Goal: Information Seeking & Learning: Find specific fact

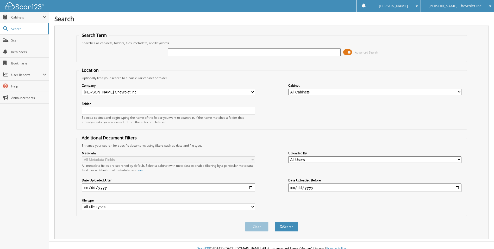
click at [207, 51] on input "text" at bounding box center [254, 52] width 173 height 8
type input "KC532500"
click at [275, 222] on button "Search" at bounding box center [286, 227] width 23 height 10
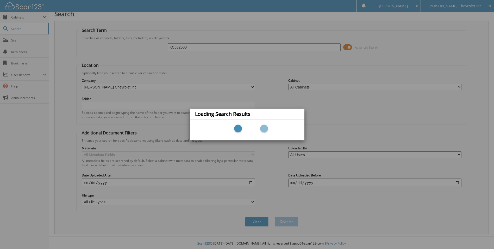
scroll to position [6, 0]
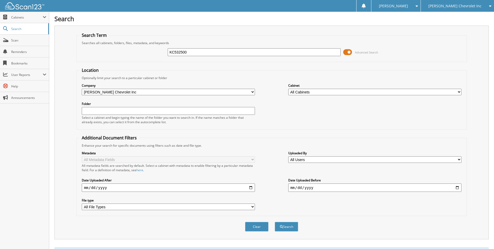
drag, startPoint x: 190, startPoint y: 51, endPoint x: 164, endPoint y: 51, distance: 26.8
click at [164, 51] on div "KC532500 Advanced Search" at bounding box center [271, 52] width 385 height 14
click at [462, 5] on span "[PERSON_NAME] Chevrolet Inc" at bounding box center [455, 5] width 53 height 3
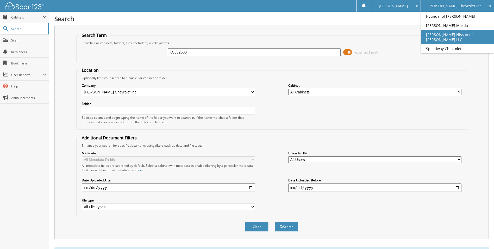
click at [465, 38] on link "[PERSON_NAME] Nissan of [PERSON_NAME] LLC" at bounding box center [457, 37] width 73 height 14
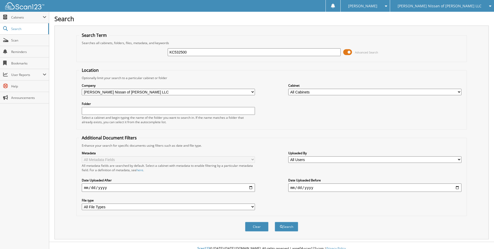
type input "KC532500"
click at [275, 222] on button "Search" at bounding box center [286, 227] width 23 height 10
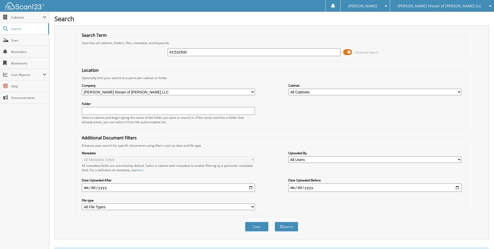
click at [468, 4] on span "[PERSON_NAME] Nissan of [PERSON_NAME] LLC" at bounding box center [440, 5] width 84 height 3
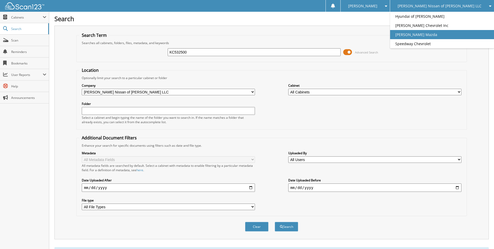
click at [457, 36] on link "[PERSON_NAME] Mazda" at bounding box center [442, 34] width 104 height 9
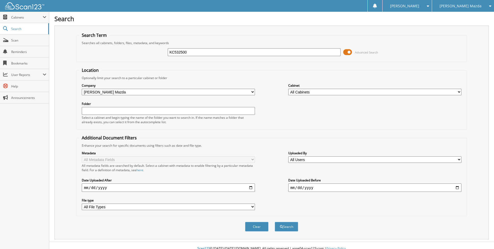
type input "KC532500"
click at [275, 222] on button "Search" at bounding box center [286, 227] width 23 height 10
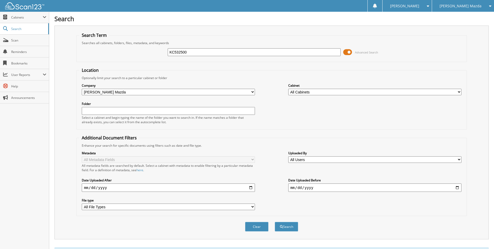
click at [459, 7] on span "[PERSON_NAME] Mazda" at bounding box center [461, 5] width 42 height 3
click at [458, 17] on link "Hyundai of [PERSON_NAME]" at bounding box center [463, 16] width 62 height 9
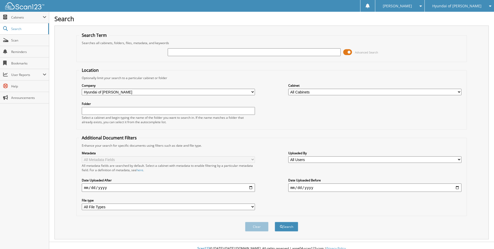
drag, startPoint x: 176, startPoint y: 45, endPoint x: 174, endPoint y: 48, distance: 4.0
paste input "KC532500"
type input "KC532500"
click at [275, 222] on button "Search" at bounding box center [286, 227] width 23 height 10
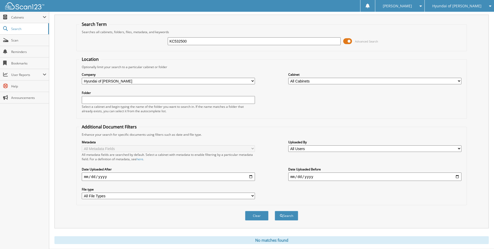
scroll to position [24, 0]
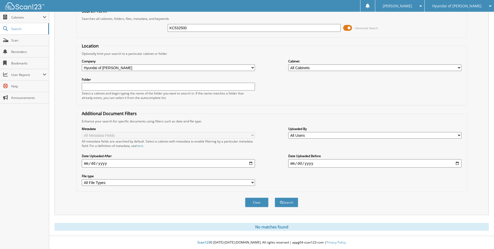
drag, startPoint x: 193, startPoint y: 27, endPoint x: 91, endPoint y: 16, distance: 102.3
click at [91, 16] on fieldset "Search Term Searches all cabinets, folders, files, metadata, and keywords KC532…" at bounding box center [271, 23] width 391 height 30
type input "232464"
click at [275, 197] on button "Search" at bounding box center [286, 202] width 23 height 10
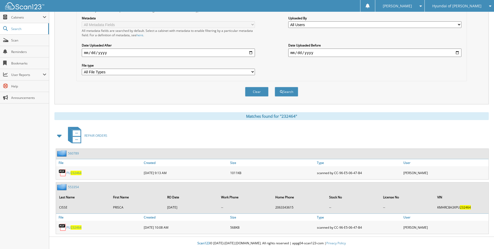
scroll to position [136, 0]
click at [462, 9] on div "Hyundai of [PERSON_NAME]" at bounding box center [460, 6] width 64 height 12
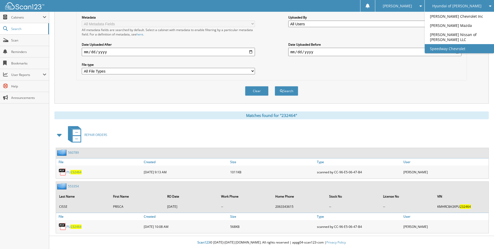
click at [464, 51] on link "Speedway Chevrolet" at bounding box center [459, 48] width 69 height 9
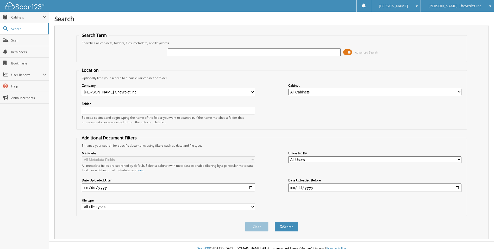
click at [223, 51] on input "text" at bounding box center [254, 52] width 173 height 8
type input "232464"
click at [275, 222] on button "Search" at bounding box center [286, 227] width 23 height 10
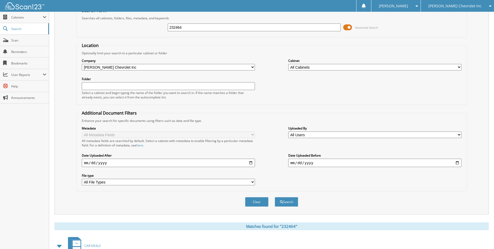
scroll to position [61, 0]
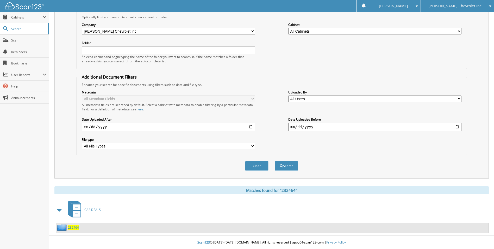
click at [71, 224] on div "232464" at bounding box center [67, 227] width 23 height 7
click at [70, 227] on span "232464" at bounding box center [73, 227] width 11 height 4
